Goal: Entertainment & Leisure: Consume media (video, audio)

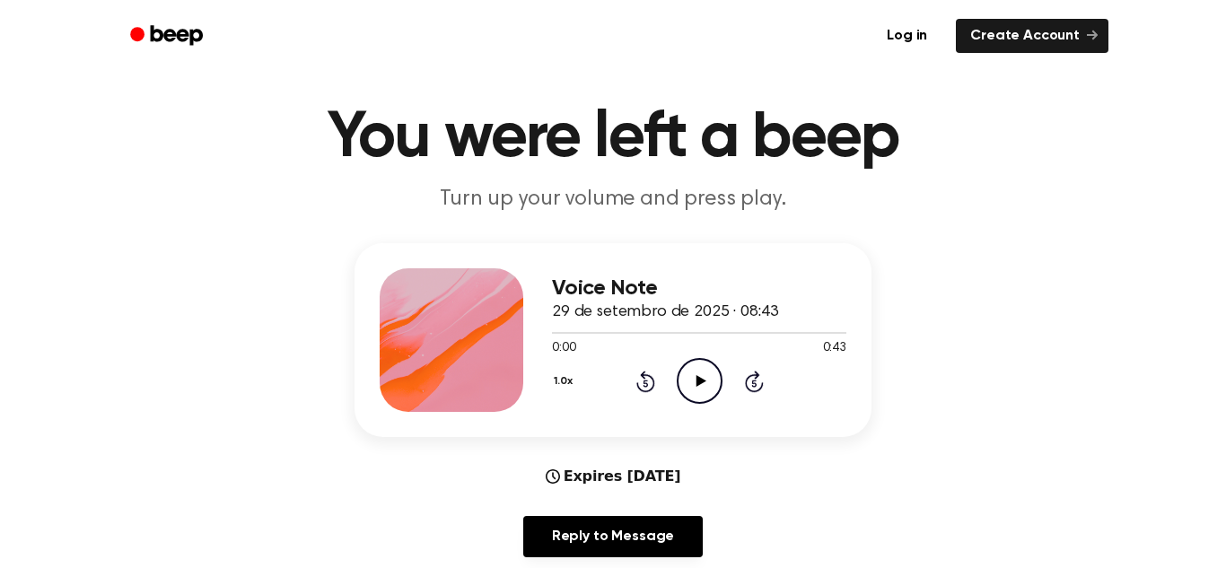
scroll to position [33, 0]
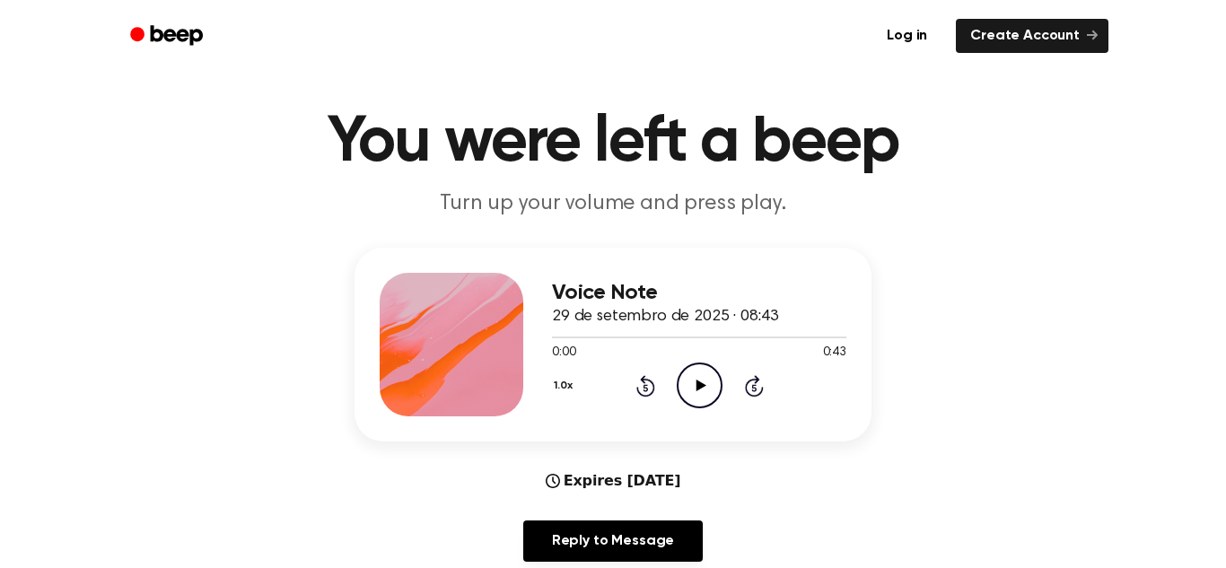
click at [704, 388] on icon "Play Audio" at bounding box center [700, 385] width 46 height 46
click at [704, 388] on icon "Pause Audio" at bounding box center [700, 385] width 46 height 46
